Goal: Task Accomplishment & Management: Complete application form

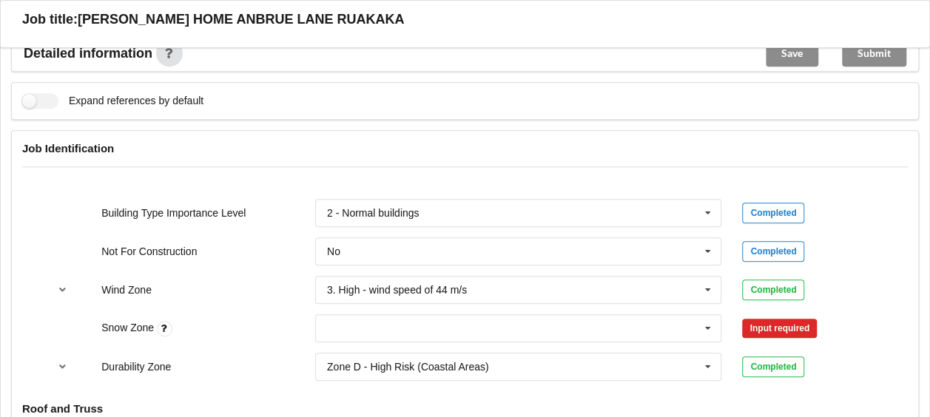
scroll to position [666, 0]
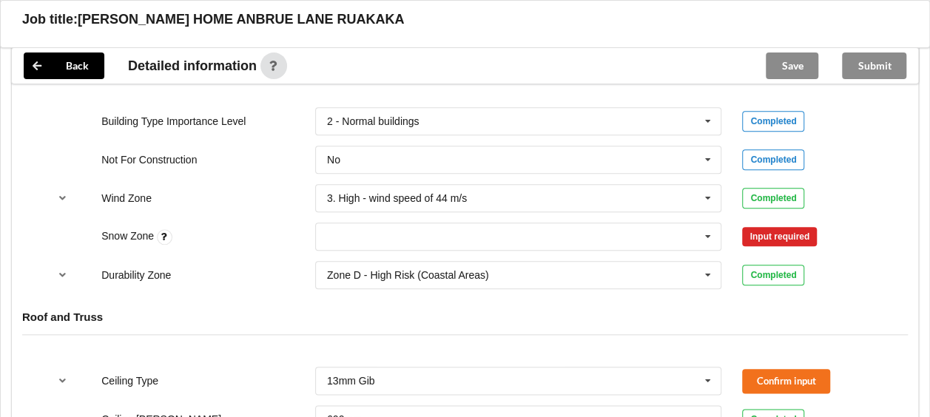
click at [766, 235] on div "Input required" at bounding box center [779, 236] width 75 height 19
click at [707, 235] on icon at bounding box center [708, 236] width 22 height 27
click at [375, 256] on div "N0" at bounding box center [518, 263] width 405 height 27
click at [779, 232] on button "Confirm input" at bounding box center [786, 236] width 88 height 24
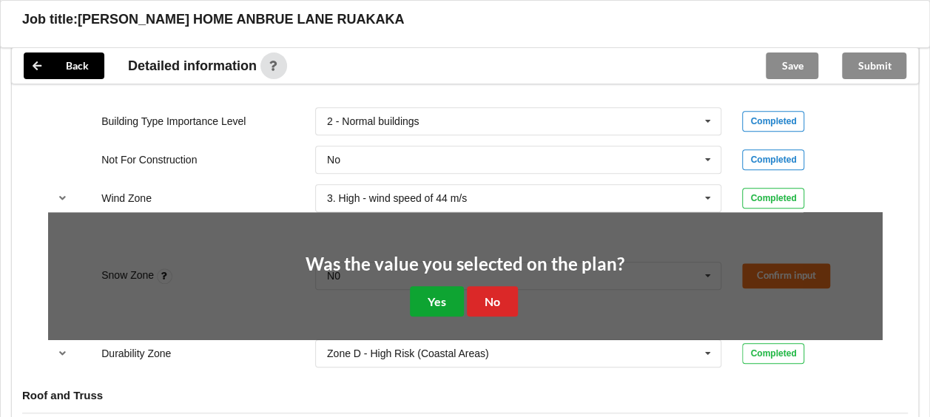
click at [431, 289] on button "Yes" at bounding box center [437, 301] width 54 height 30
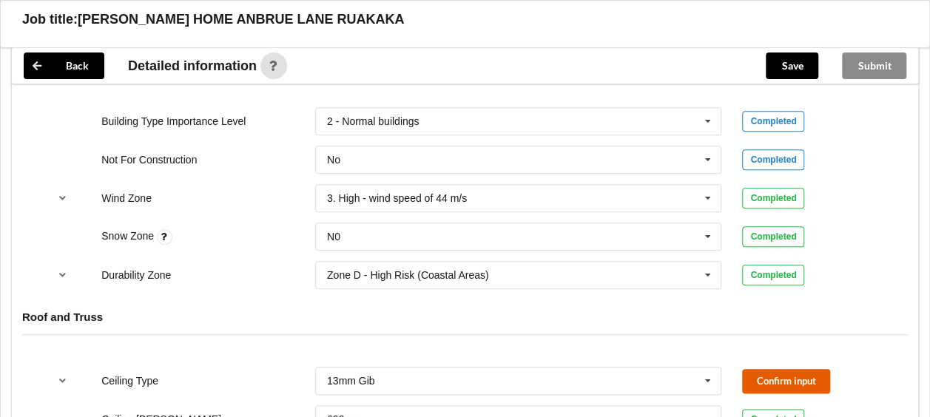
click at [789, 382] on button "Confirm input" at bounding box center [786, 381] width 88 height 24
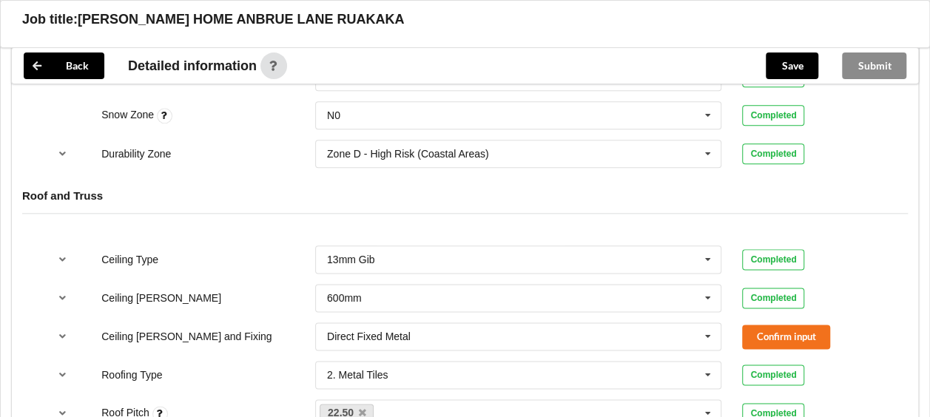
scroll to position [888, 0]
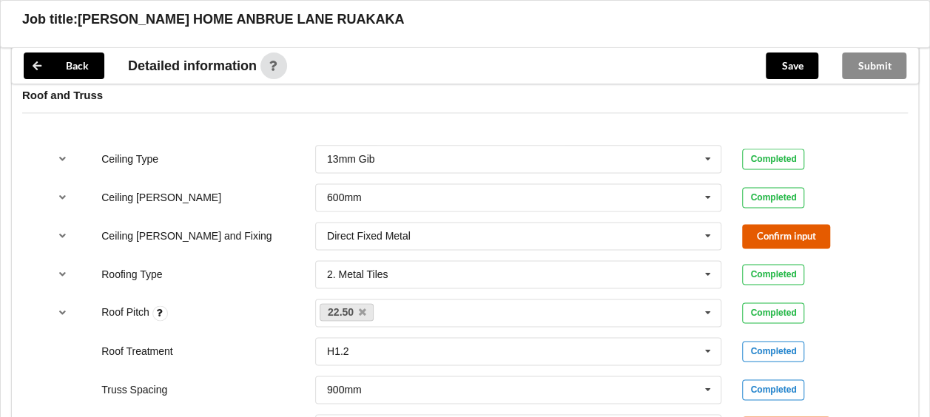
click at [759, 234] on button "Confirm input" at bounding box center [786, 236] width 88 height 24
click at [712, 230] on icon at bounding box center [708, 236] width 22 height 27
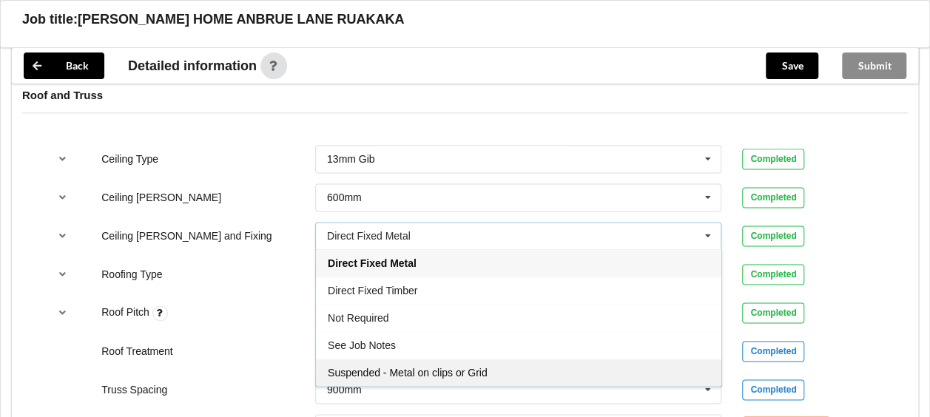
click at [364, 367] on span "Suspended - Metal on clips or Grid" at bounding box center [408, 373] width 160 height 12
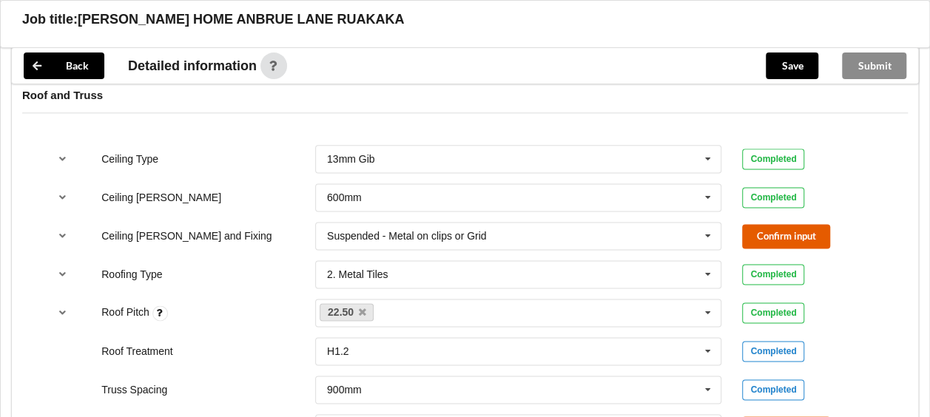
click at [811, 229] on button "Confirm input" at bounding box center [786, 236] width 88 height 24
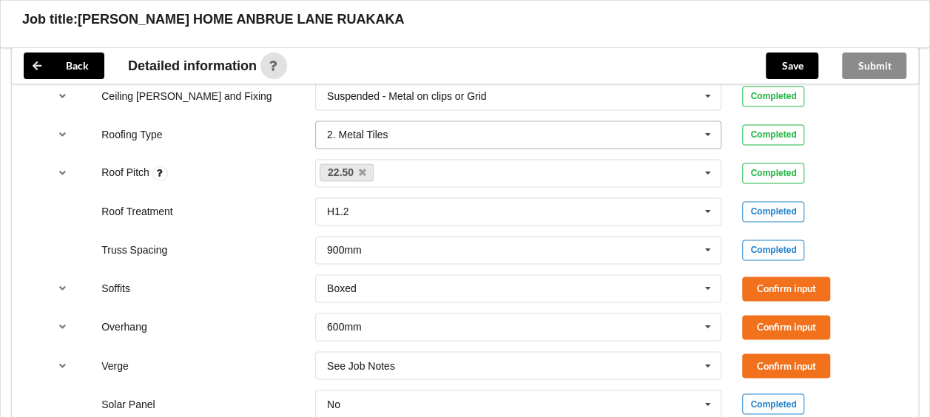
scroll to position [1036, 0]
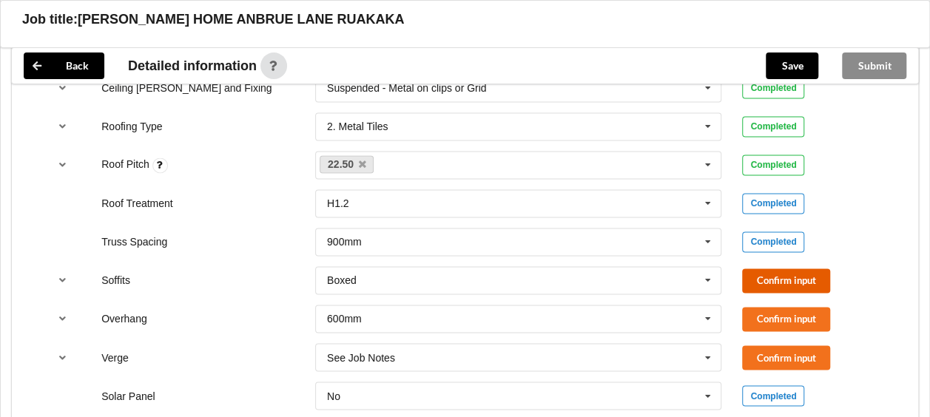
click at [772, 279] on button "Confirm input" at bounding box center [786, 281] width 88 height 24
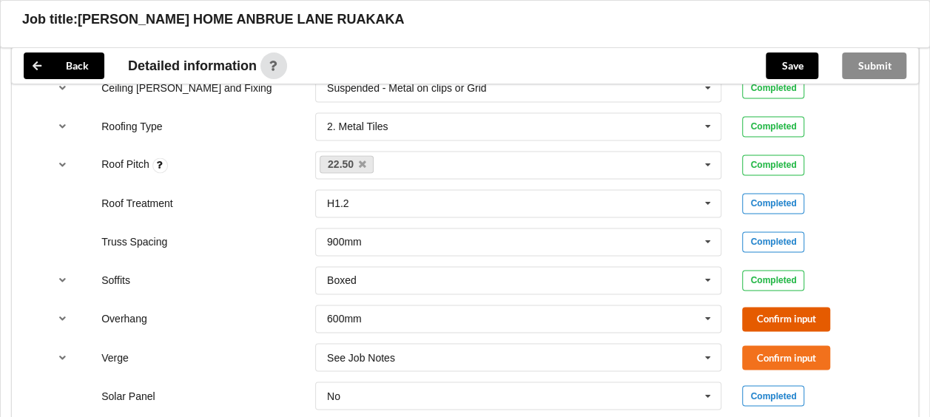
click at [768, 312] on button "Confirm input" at bounding box center [786, 319] width 88 height 24
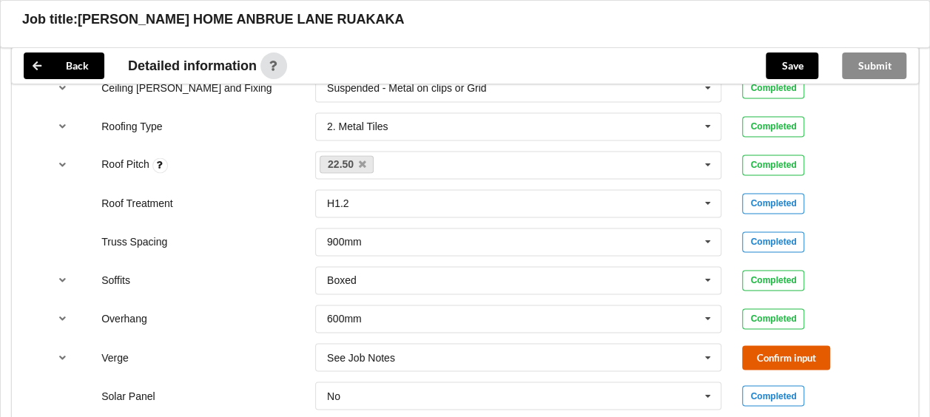
click at [763, 355] on button "Confirm input" at bounding box center [786, 357] width 88 height 24
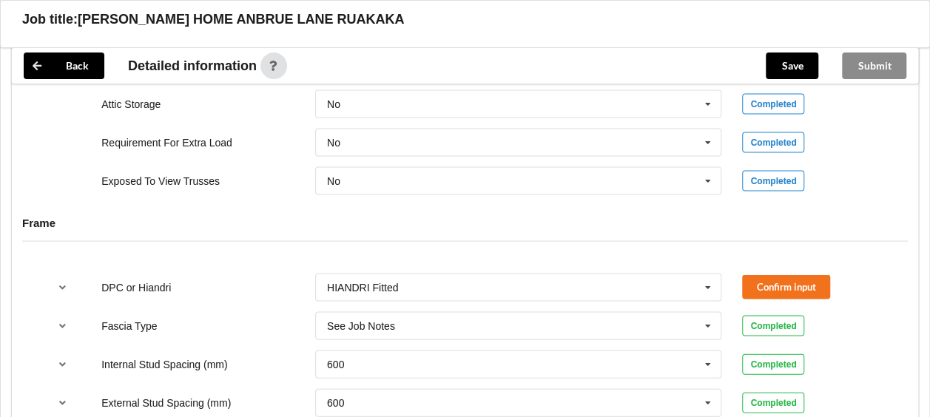
scroll to position [1406, 0]
click at [787, 290] on button "Confirm input" at bounding box center [786, 286] width 88 height 24
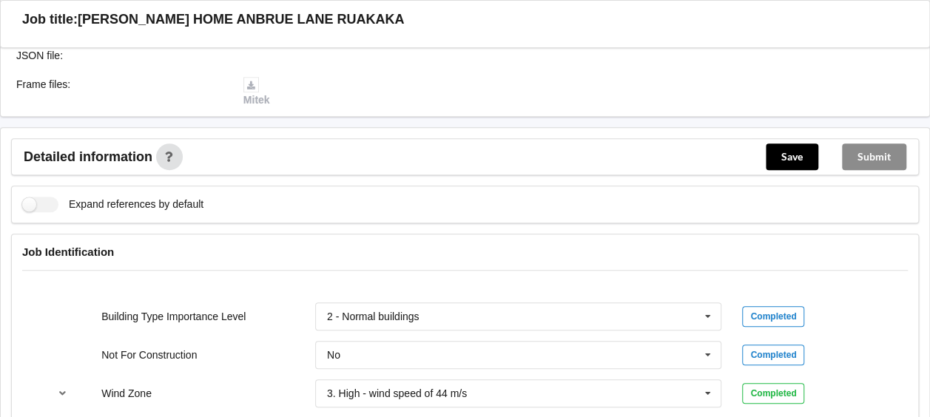
scroll to position [454, 0]
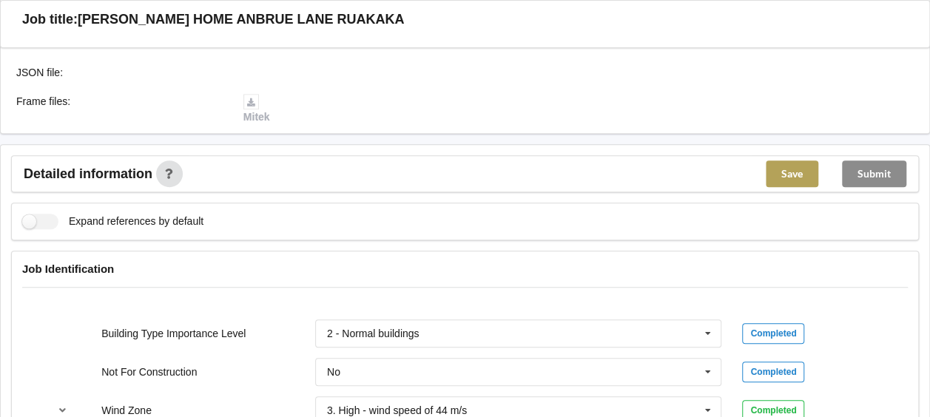
click at [793, 172] on button "Save" at bounding box center [792, 174] width 53 height 27
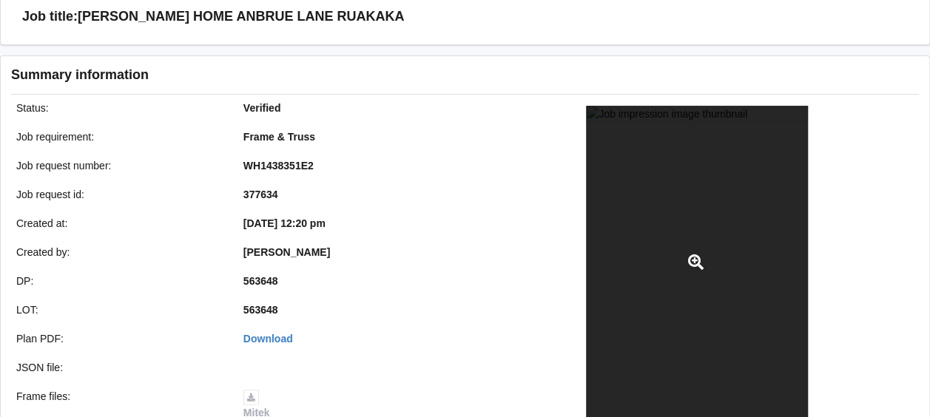
scroll to position [0, 0]
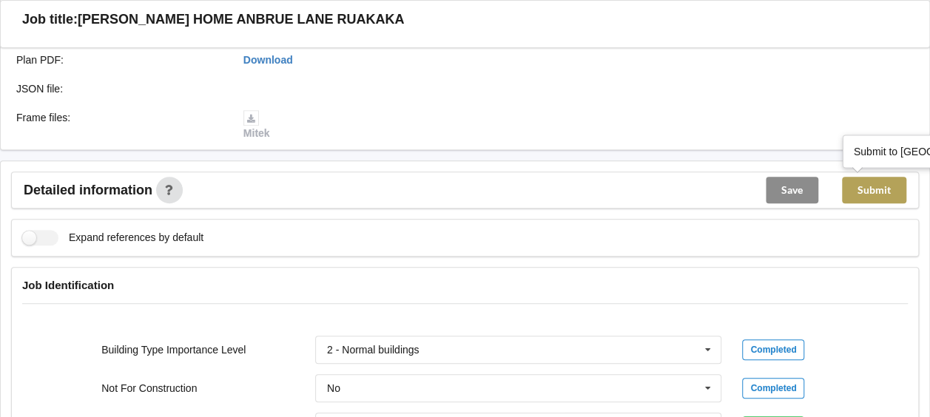
click at [877, 186] on button "Submit" at bounding box center [874, 190] width 64 height 27
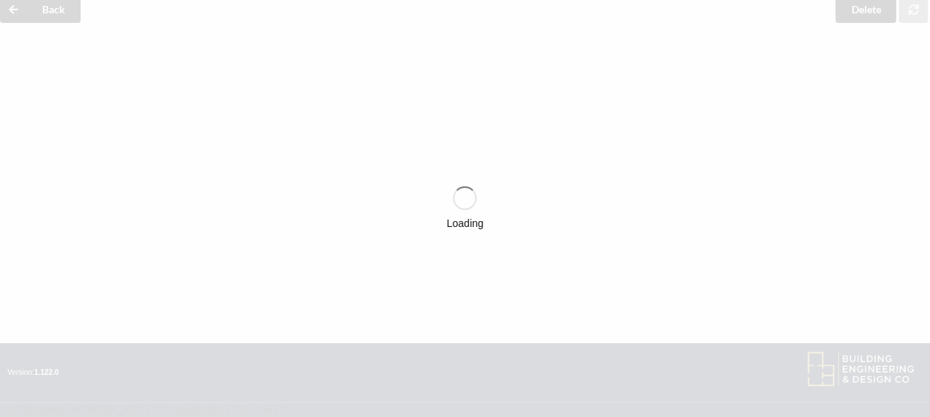
scroll to position [370, 0]
